Goal: Information Seeking & Learning: Understand process/instructions

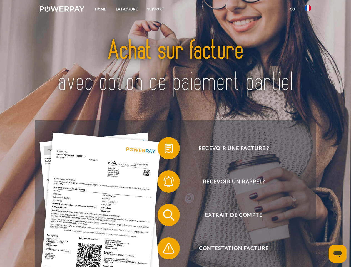
click at [62, 10] on img at bounding box center [62, 9] width 45 height 6
click at [308, 10] on img at bounding box center [308, 8] width 7 height 7
click at [293, 9] on link "CG" at bounding box center [292, 9] width 15 height 10
click at [165, 149] on span at bounding box center [161, 148] width 28 height 28
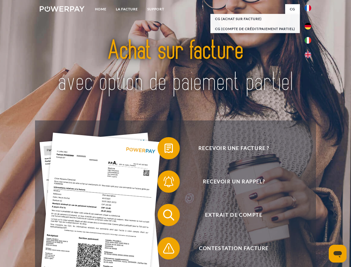
click at [165, 183] on span at bounding box center [161, 182] width 28 height 28
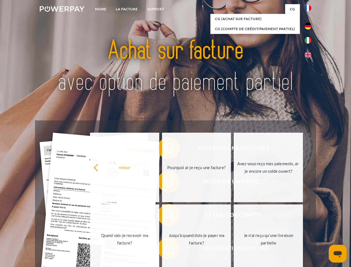
click at [165, 216] on link "Jusqu'à quand dois-je payer ma facture?" at bounding box center [196, 239] width 69 height 70
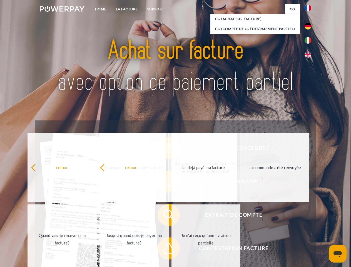
click at [165, 250] on span at bounding box center [161, 249] width 28 height 28
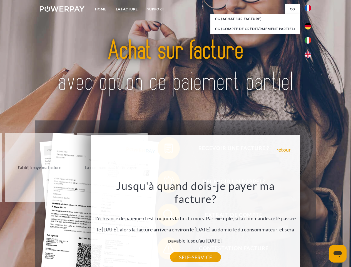
click at [338, 254] on icon "Ouvrir la fenêtre de messagerie" at bounding box center [338, 254] width 8 height 7
